Goal: Transaction & Acquisition: Purchase product/service

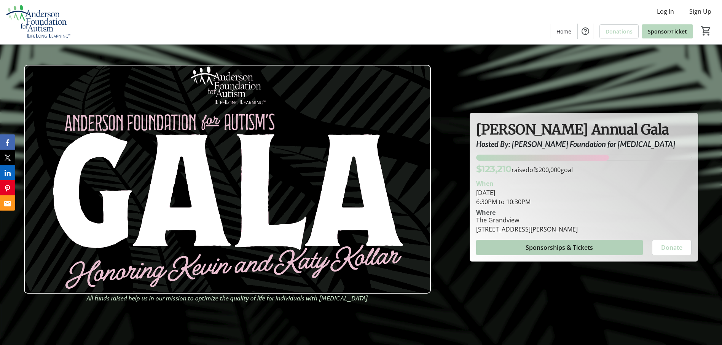
click at [549, 246] on span "Sponsorships & Tickets" at bounding box center [559, 247] width 67 height 9
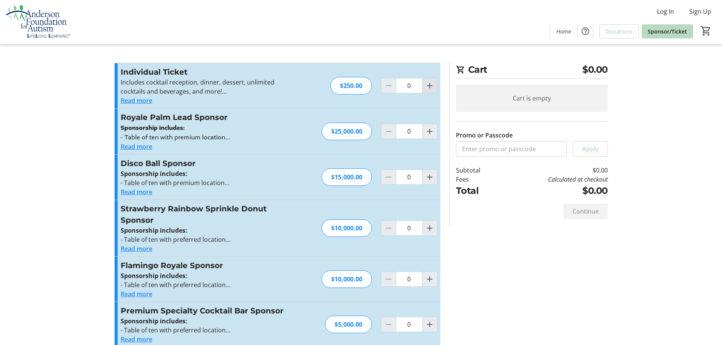
click at [429, 85] on mat-icon "Increment by one" at bounding box center [429, 85] width 9 height 9
type input "2"
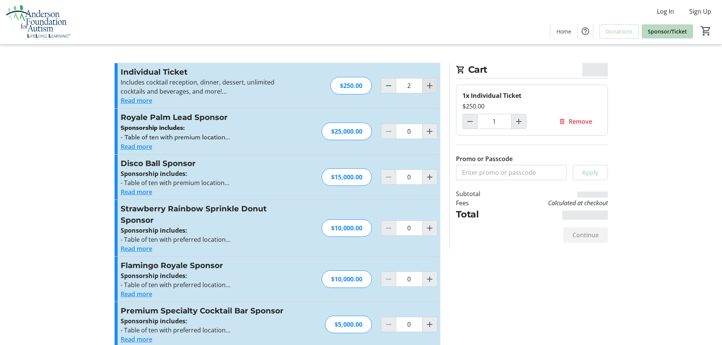
type input "2"
click at [585, 234] on span "Continue" at bounding box center [586, 234] width 26 height 9
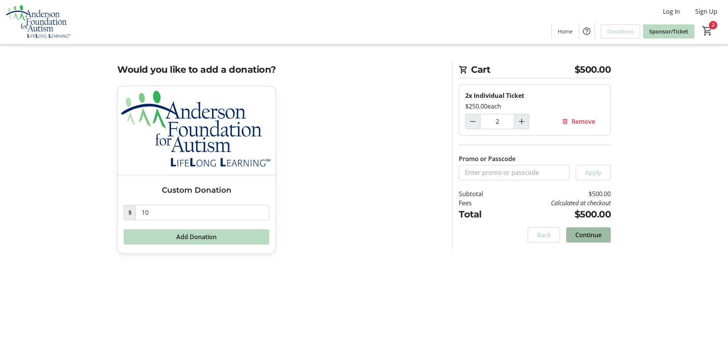
click at [583, 232] on span "Continue" at bounding box center [588, 234] width 26 height 9
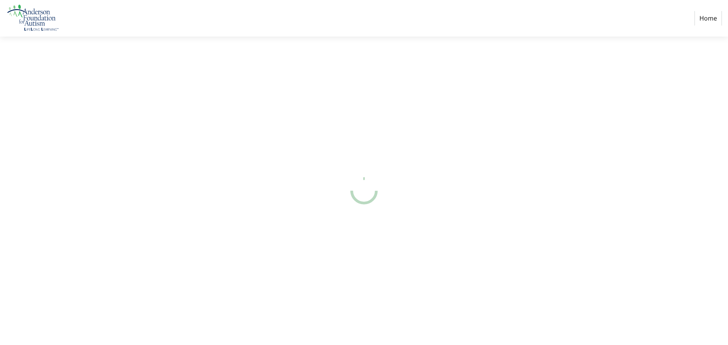
select select "US"
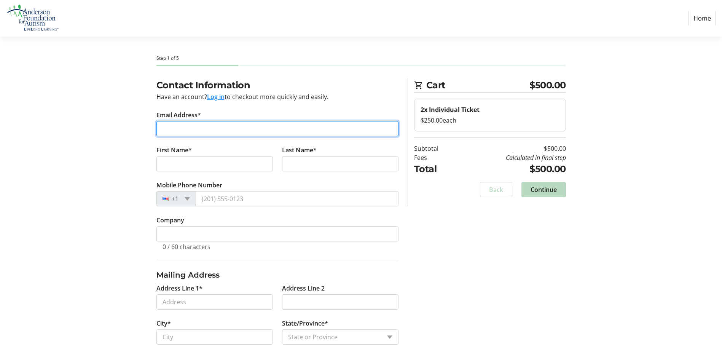
click at [160, 127] on input "Email Address*" at bounding box center [277, 128] width 242 height 15
type input "[EMAIL_ADDRESS][DOMAIN_NAME]"
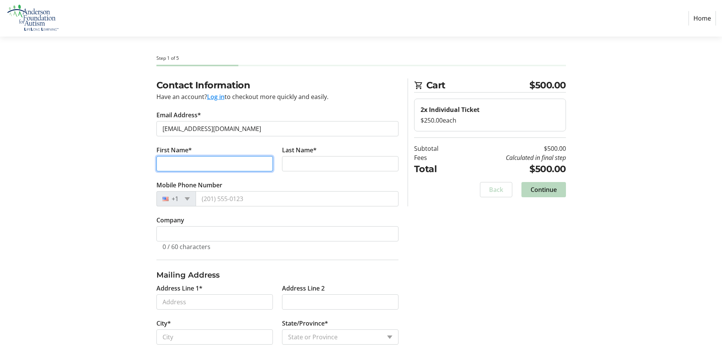
type input "[PERSON_NAME]"
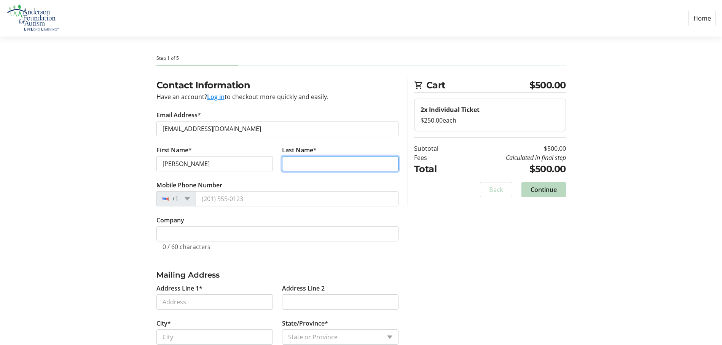
type input "[PERSON_NAME]"
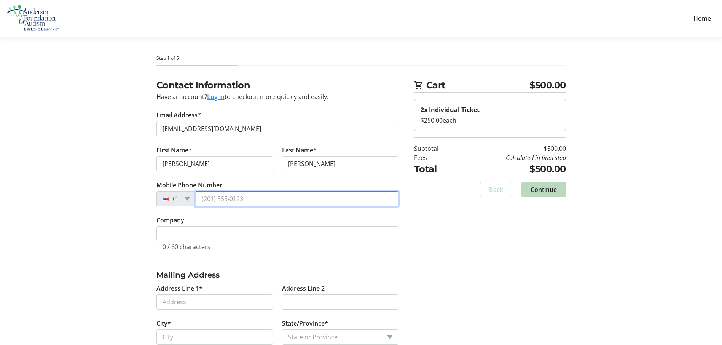
type input "[PHONE_NUMBER]"
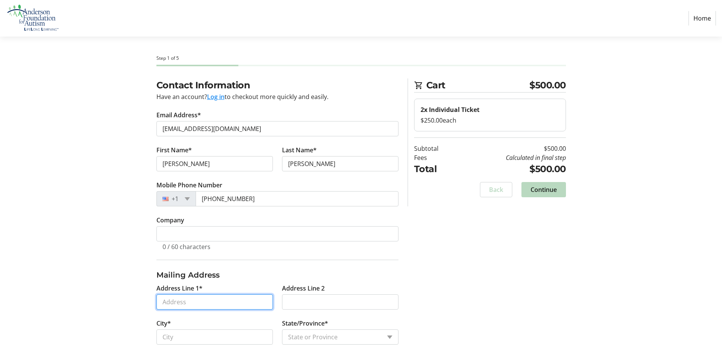
type input "[STREET_ADDRESS]"
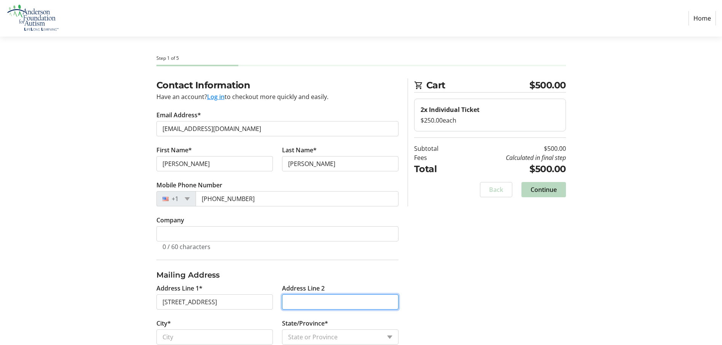
type input "PH"
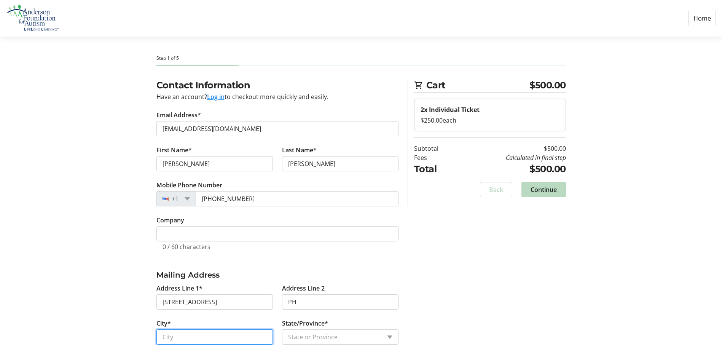
type input "[GEOGRAPHIC_DATA]"
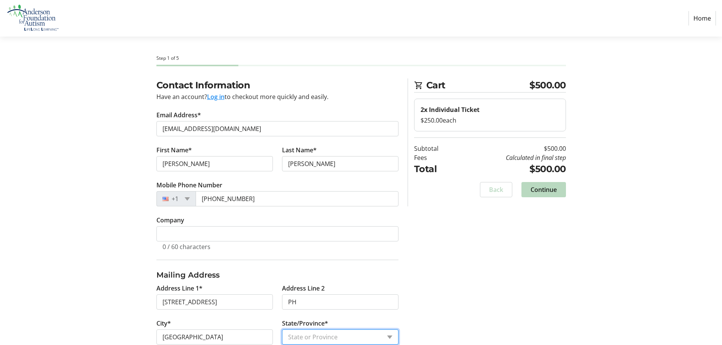
select select "NY"
type input "12590"
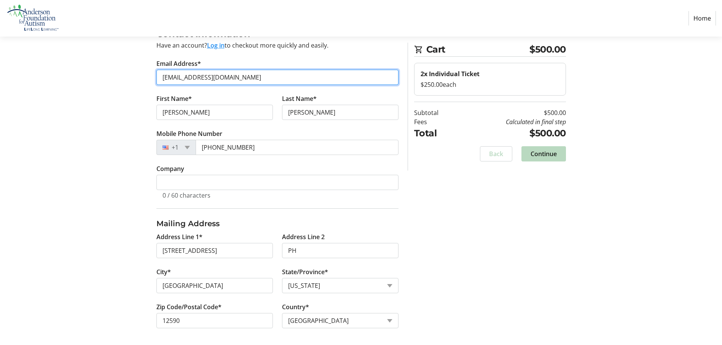
scroll to position [53, 0]
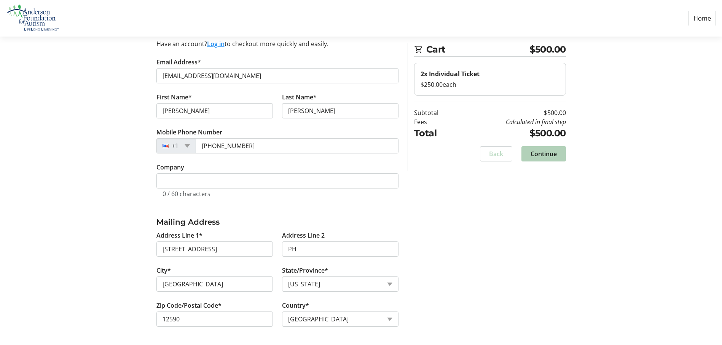
click at [538, 151] on span "Continue" at bounding box center [544, 153] width 26 height 9
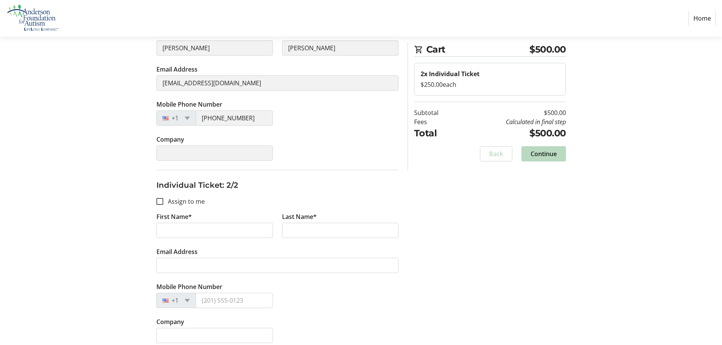
scroll to position [167, 0]
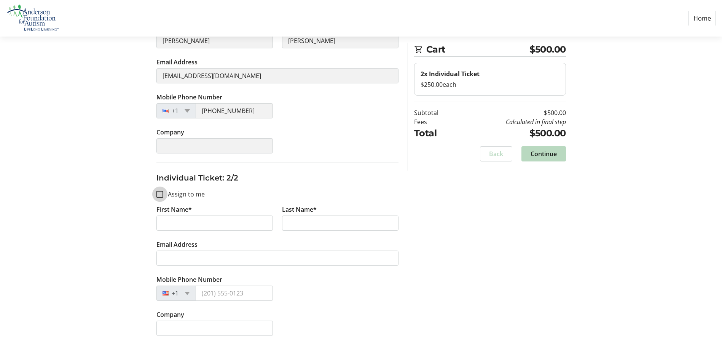
click at [159, 195] on input "Assign to me" at bounding box center [159, 194] width 7 height 7
checkbox input "true"
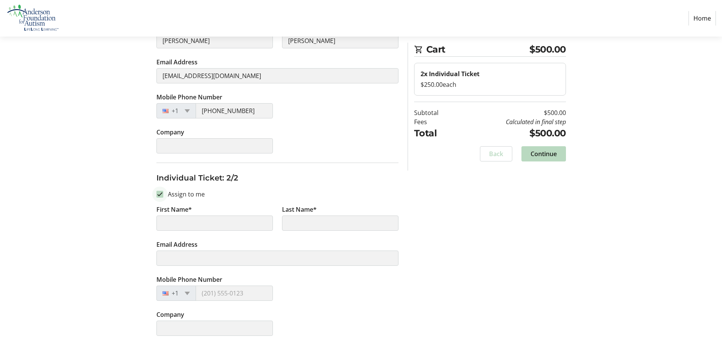
type input "[PERSON_NAME]"
type input "[EMAIL_ADDRESS][DOMAIN_NAME]"
type input "[PHONE_NUMBER]"
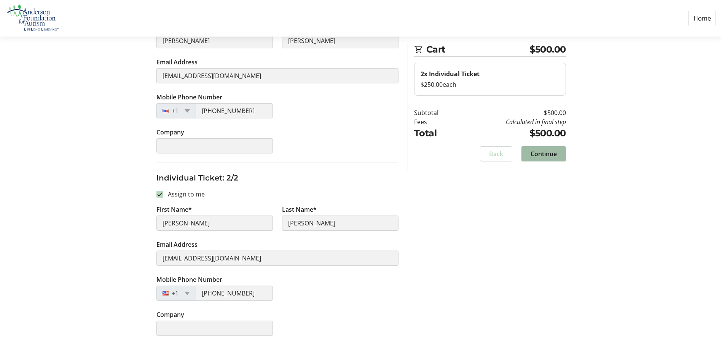
click at [539, 153] on span "Continue" at bounding box center [544, 153] width 26 height 9
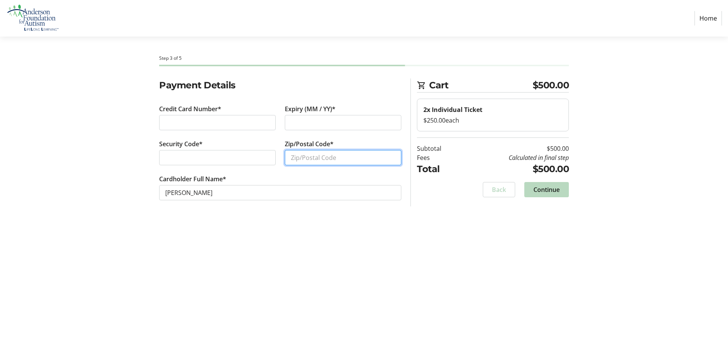
click at [293, 161] on input "Zip/Postal Code*" at bounding box center [343, 157] width 117 height 15
type input "12590"
click at [550, 190] on span "Continue" at bounding box center [546, 189] width 26 height 9
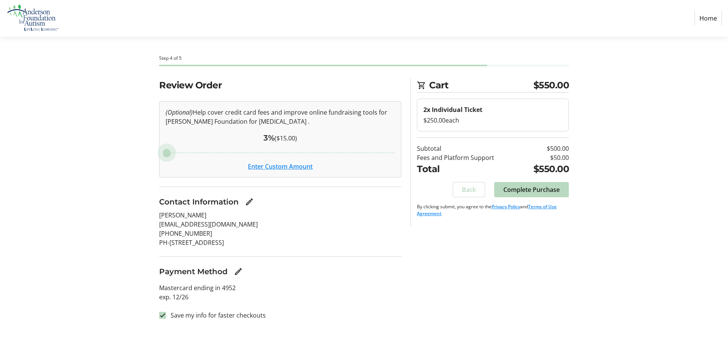
type input "3"
click at [166, 152] on input "Cover fees percentage" at bounding box center [280, 152] width 245 height 17
click at [163, 155] on input "Cover fees percentage" at bounding box center [280, 152] width 245 height 17
click at [164, 153] on input "Cover fees percentage" at bounding box center [280, 152] width 245 height 17
click at [165, 155] on input "Cover fees percentage" at bounding box center [280, 152] width 245 height 17
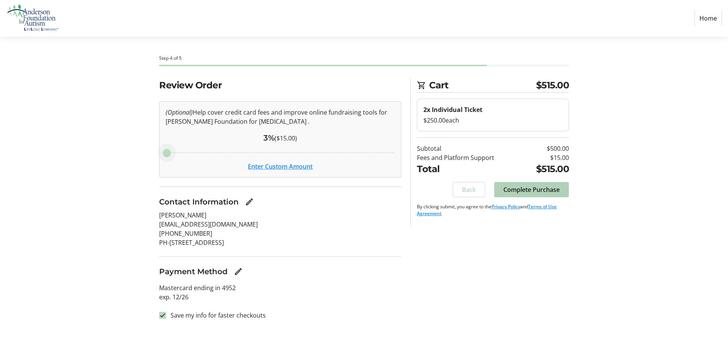
click at [531, 188] on span "Complete Purchase" at bounding box center [531, 189] width 56 height 9
